Goal: Task Accomplishment & Management: Manage account settings

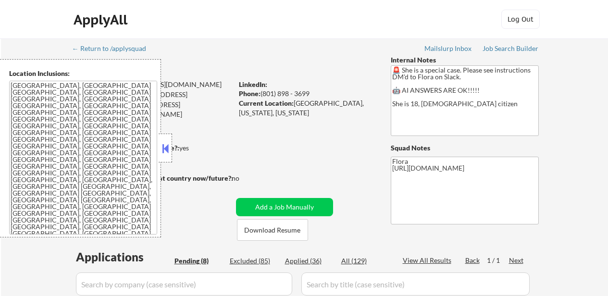
select select ""pending""
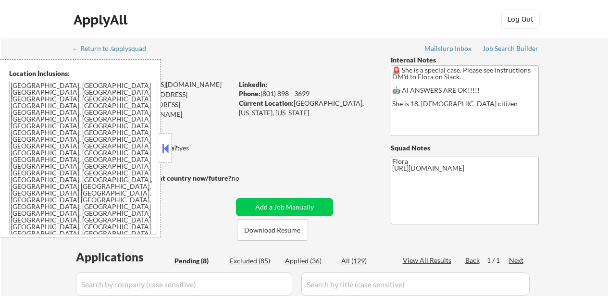
select select ""pending""
click at [284, 224] on button "Download Resume" at bounding box center [272, 230] width 71 height 22
click at [163, 150] on button at bounding box center [165, 148] width 11 height 14
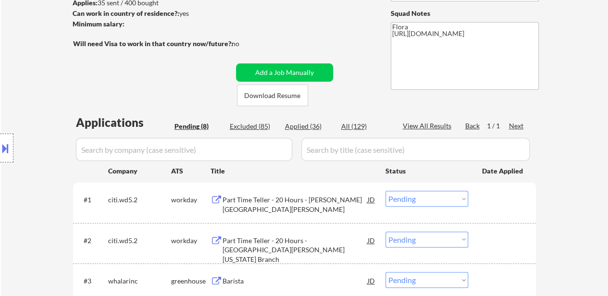
scroll to position [144, 0]
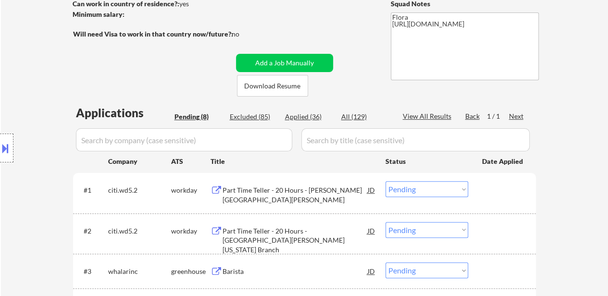
click at [280, 190] on div "Part Time Teller - 20 Hours - [PERSON_NAME][GEOGRAPHIC_DATA][PERSON_NAME]" at bounding box center [294, 194] width 145 height 19
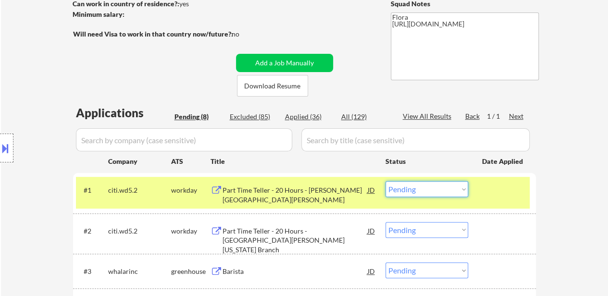
click at [435, 191] on select "Choose an option... Pending Applied Excluded (Questions) Excluded (Expired) Exc…" at bounding box center [426, 189] width 83 height 16
click at [385, 181] on select "Choose an option... Pending Applied Excluded (Questions) Excluded (Expired) Exc…" at bounding box center [426, 189] width 83 height 16
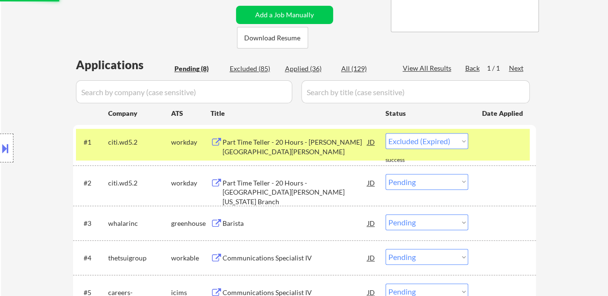
select select ""pending""
click at [326, 182] on div "Part Time Teller - 20 Hours - Santa Monica Montana Branch" at bounding box center [294, 192] width 145 height 28
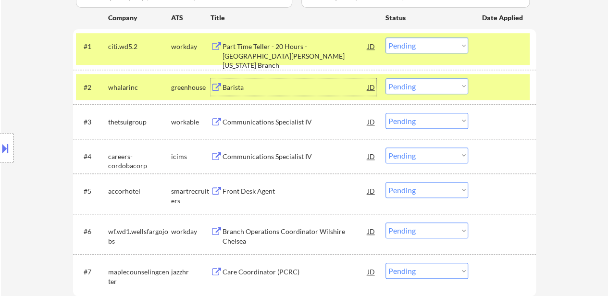
scroll to position [288, 0]
click at [448, 85] on select "Choose an option... Pending Applied Excluded (Questions) Excluded (Expired) Exc…" at bounding box center [426, 86] width 83 height 16
click at [385, 78] on select "Choose an option... Pending Applied Excluded (Questions) Excluded (Expired) Exc…" at bounding box center [426, 86] width 83 height 16
click at [268, 123] on div "Communications Specialist IV" at bounding box center [294, 122] width 145 height 10
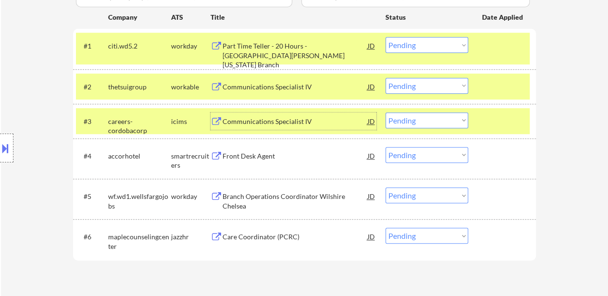
click at [270, 123] on div "Communications Specialist IV" at bounding box center [294, 122] width 145 height 10
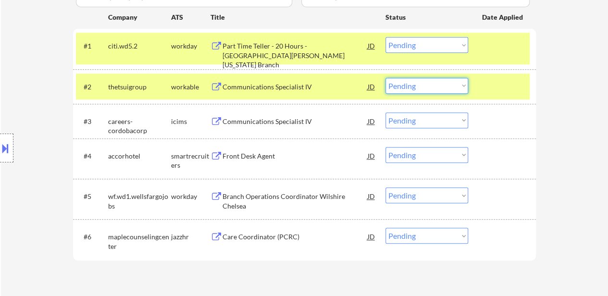
drag, startPoint x: 424, startPoint y: 83, endPoint x: 424, endPoint y: 92, distance: 8.6
click at [424, 83] on select "Choose an option... Pending Applied Excluded (Questions) Excluded (Expired) Exc…" at bounding box center [426, 86] width 83 height 16
click at [385, 78] on select "Choose an option... Pending Applied Excluded (Questions) Excluded (Expired) Exc…" at bounding box center [426, 86] width 83 height 16
select select ""pending""
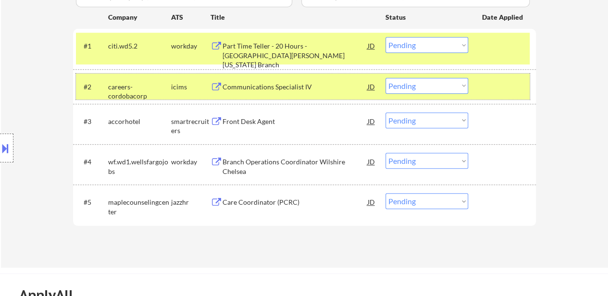
drag, startPoint x: 490, startPoint y: 87, endPoint x: 485, endPoint y: 91, distance: 6.5
click at [491, 87] on div at bounding box center [503, 86] width 42 height 17
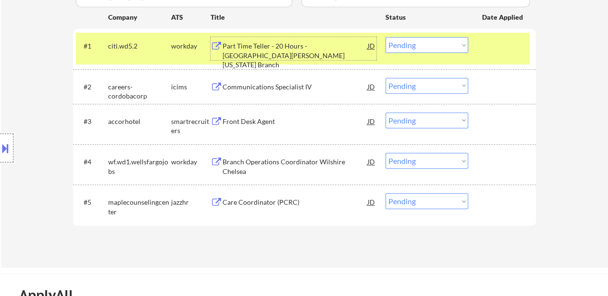
click at [256, 59] on div "Part Time Teller - 20 Hours - Santa Monica Montana Branch" at bounding box center [294, 55] width 145 height 28
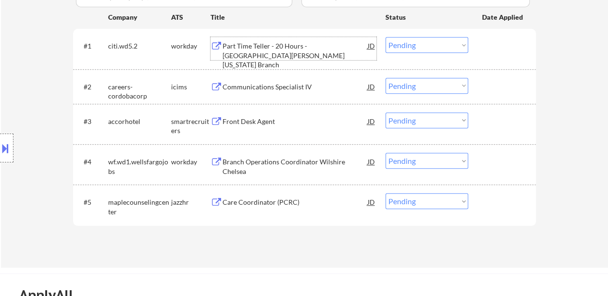
click at [435, 49] on select "Choose an option... Pending Applied Excluded (Questions) Excluded (Expired) Exc…" at bounding box center [426, 45] width 83 height 16
click at [385, 37] on select "Choose an option... Pending Applied Excluded (Questions) Excluded (Expired) Exc…" at bounding box center [426, 45] width 83 height 16
click at [257, 124] on div "Front Desk Agent" at bounding box center [294, 122] width 145 height 10
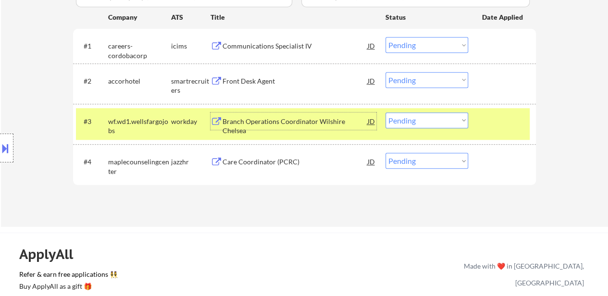
drag, startPoint x: 401, startPoint y: 40, endPoint x: 401, endPoint y: 46, distance: 5.3
click at [401, 40] on select "Choose an option... Pending Applied Excluded (Questions) Excluded (Expired) Exc…" at bounding box center [426, 45] width 83 height 16
click at [385, 37] on select "Choose an option... Pending Applied Excluded (Questions) Excluded (Expired) Exc…" at bounding box center [426, 45] width 83 height 16
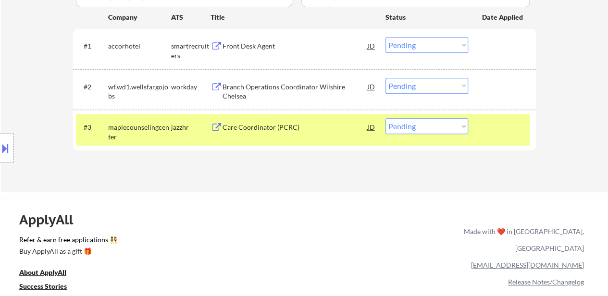
click at [437, 49] on select "Choose an option... Pending Applied Excluded (Questions) Excluded (Expired) Exc…" at bounding box center [426, 45] width 83 height 16
click at [385, 37] on select "Choose an option... Pending Applied Excluded (Questions) Excluded (Expired) Exc…" at bounding box center [426, 45] width 83 height 16
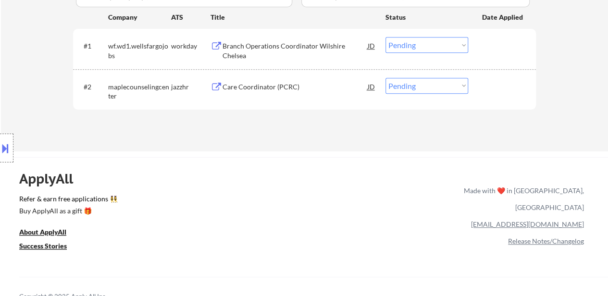
scroll to position [192, 0]
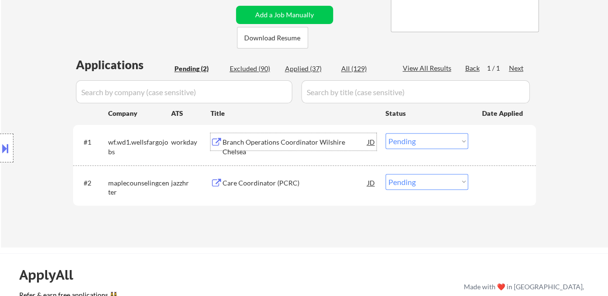
click at [284, 142] on div "Branch Operations Coordinator Wilshire Chelsea" at bounding box center [294, 146] width 145 height 19
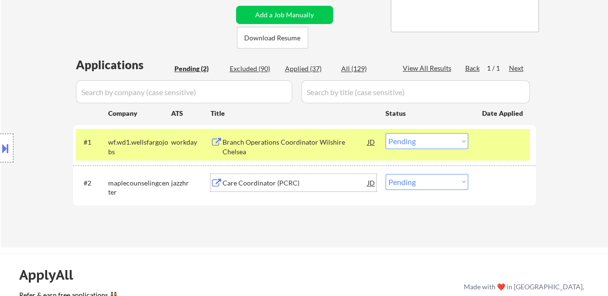
click at [264, 184] on div "Care Coordinator (PCRC)" at bounding box center [294, 183] width 145 height 10
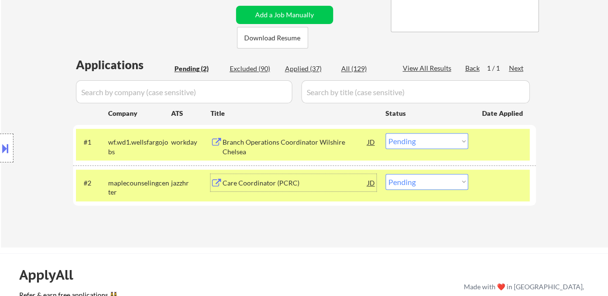
click at [440, 138] on select "Choose an option... Pending Applied Excluded (Questions) Excluded (Expired) Exc…" at bounding box center [426, 141] width 83 height 16
click at [385, 133] on select "Choose an option... Pending Applied Excluded (Questions) Excluded (Expired) Exc…" at bounding box center [426, 141] width 83 height 16
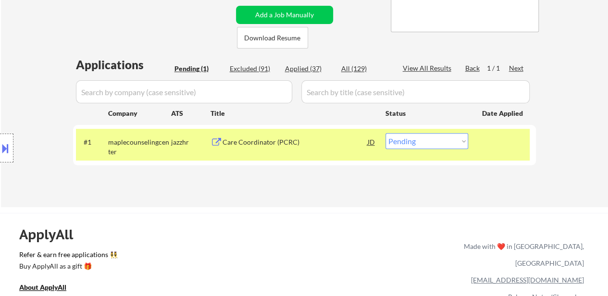
click at [434, 140] on select "Choose an option... Pending Applied Excluded (Questions) Excluded (Expired) Exc…" at bounding box center [426, 141] width 83 height 16
select select ""excluded__bad_match_""
click at [385, 133] on select "Choose an option... Pending Applied Excluded (Questions) Excluded (Expired) Exc…" at bounding box center [426, 141] width 83 height 16
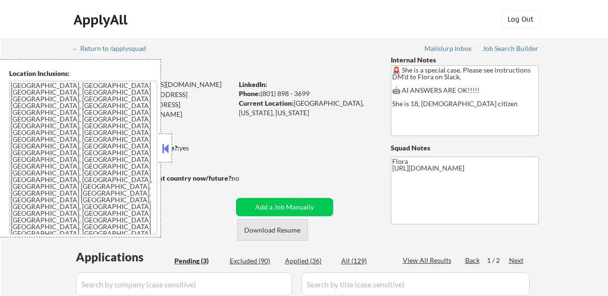
select select ""applied""
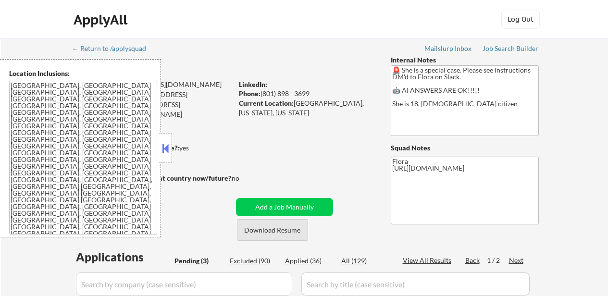
select select ""applied""
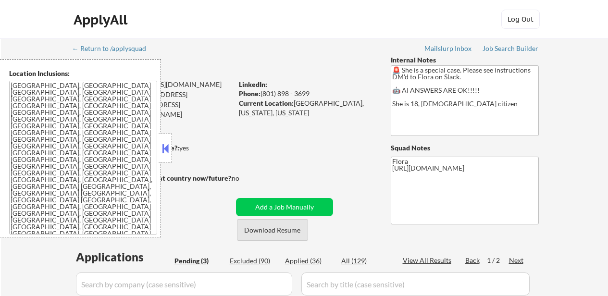
select select ""applied""
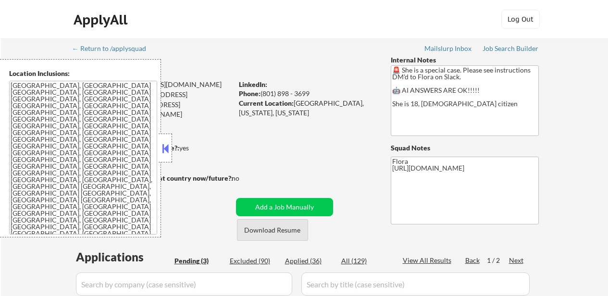
select select ""applied""
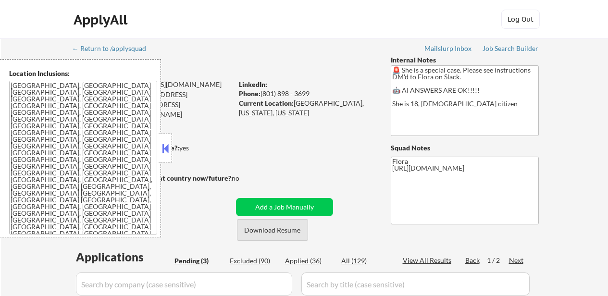
select select ""applied""
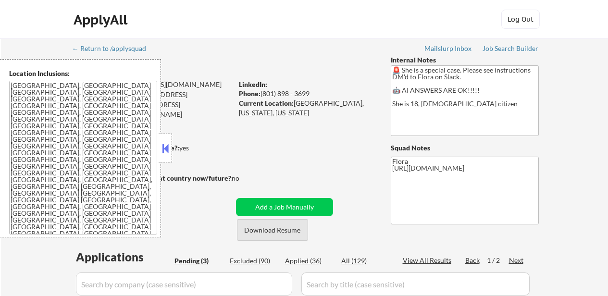
select select ""applied""
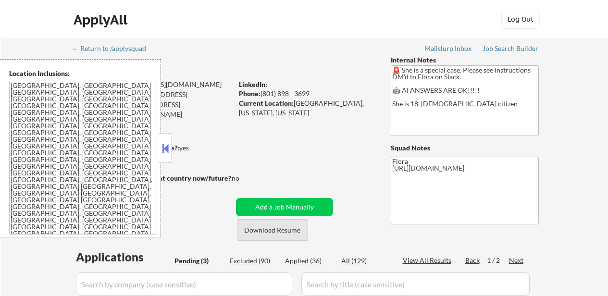
select select ""applied""
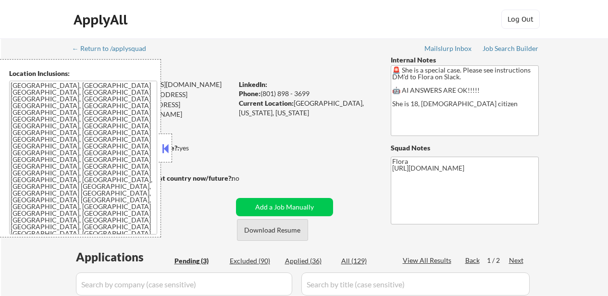
select select ""applied""
select select ""excluded__other_""
select select ""excluded__expired_""
select select ""excluded__other_""
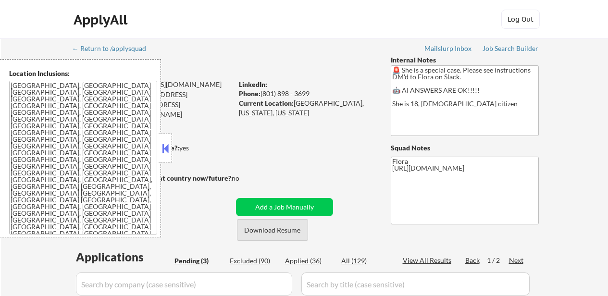
select select ""excluded__other_""
select select ""excluded__bad_match_""
select select ""excluded__expired_""
select select ""excluded__other_""
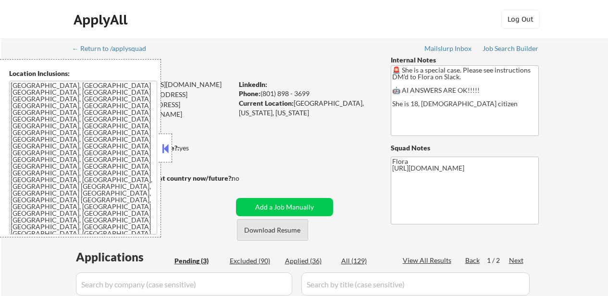
select select ""excluded__other_""
select select ""excluded__bad_match_""
select select ""excluded__expired_""
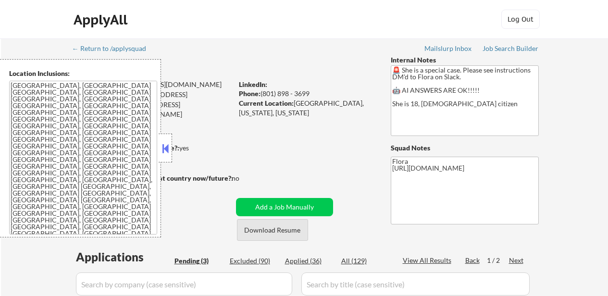
select select ""excluded__bad_match_""
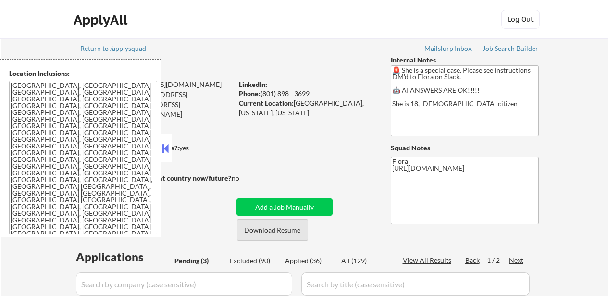
select select ""excluded__bad_match_""
select select ""excluded__expired_""
select select ""excluded__other_""
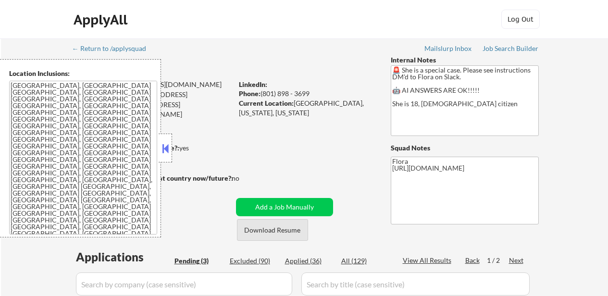
select select ""excluded__bad_match_""
select select ""excluded__other_""
select select ""excluded__bad_match_""
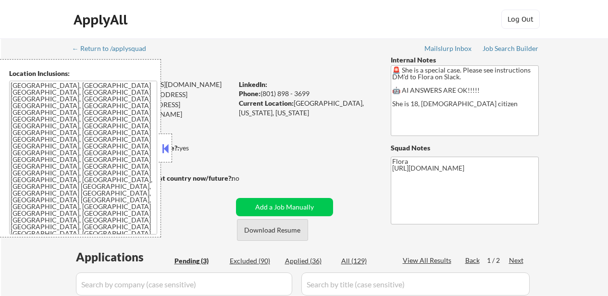
select select ""excluded__bad_match_""
select select ""excluded__other_""
select select ""excluded__bad_match_""
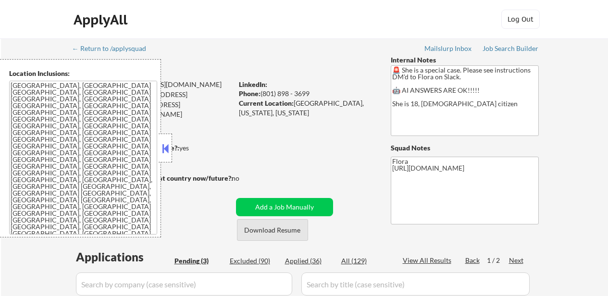
select select ""excluded__bad_match_""
select select ""pending""
select select ""excluded__bad_match_""
select select ""excluded__other_""
select select ""excluded__bad_match_""
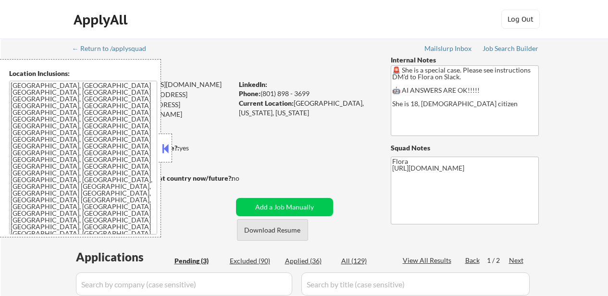
select select ""excluded__bad_match_""
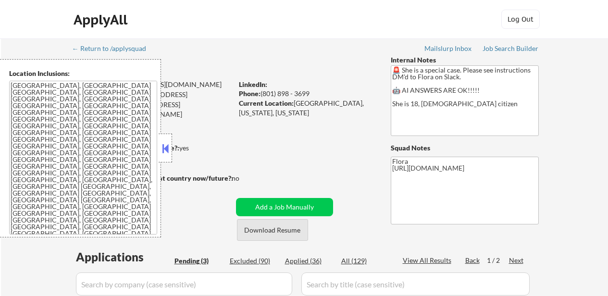
select select ""excluded__bad_match_""
select select ""excluded__expired_""
select select ""excluded__bad_match_""
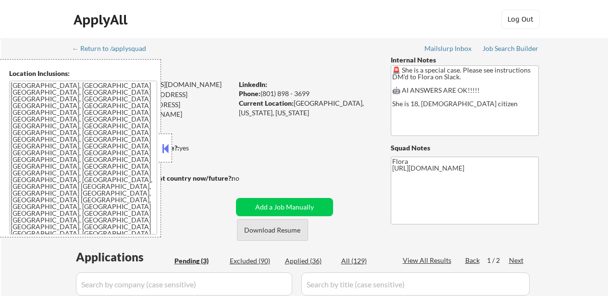
select select ""excluded__bad_match_""
select select ""excluded__expired_""
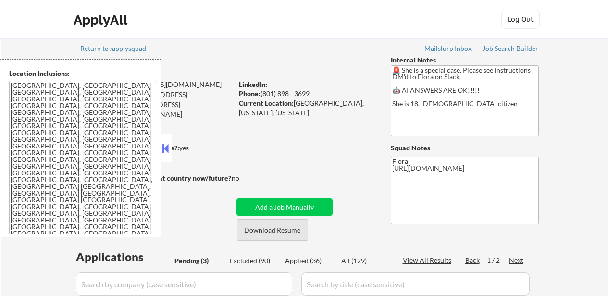
select select ""excluded__expired_""
select select ""excluded__bad_match_""
select select ""excluded__expired_""
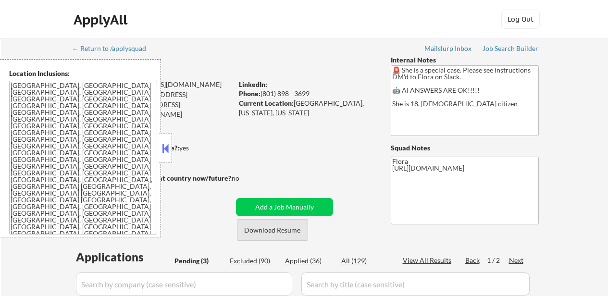
select select ""excluded__bad_match_""
select select ""excluded__expired_""
select select ""excluded__bad_match_""
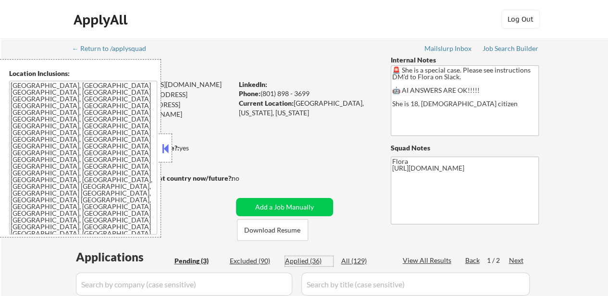
click at [313, 266] on div "Applied (36)" at bounding box center [309, 261] width 48 height 10
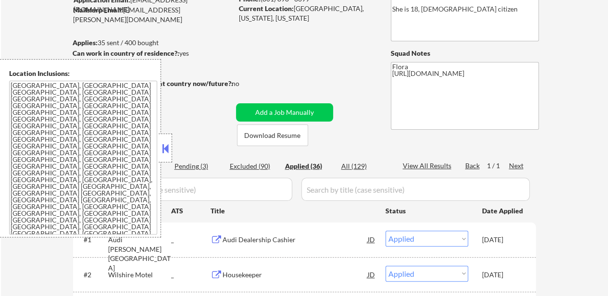
scroll to position [96, 0]
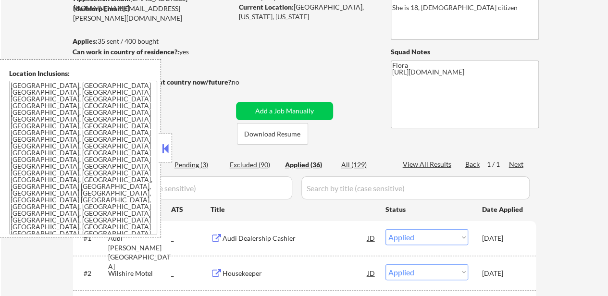
click at [165, 154] on button at bounding box center [165, 148] width 11 height 14
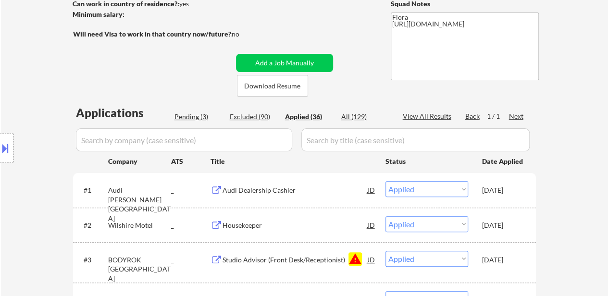
scroll to position [0, 0]
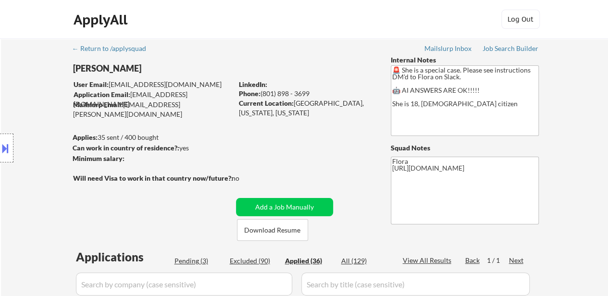
select select ""applied""
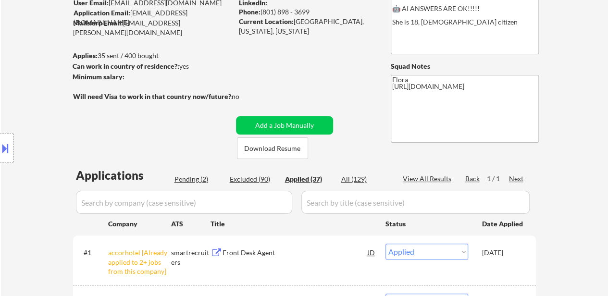
scroll to position [48, 0]
